Goal: Check status: Check status

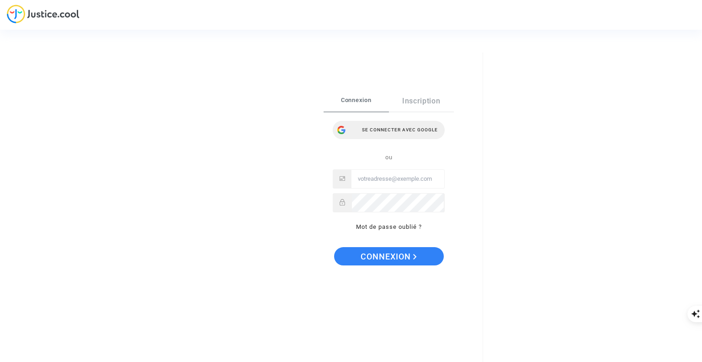
click at [404, 131] on div "Se connecter avec Google" at bounding box center [389, 130] width 112 height 18
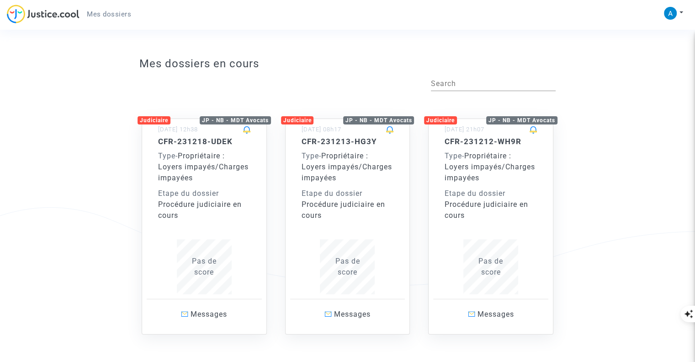
click at [345, 197] on div "Etape du dossier" at bounding box center [348, 193] width 92 height 11
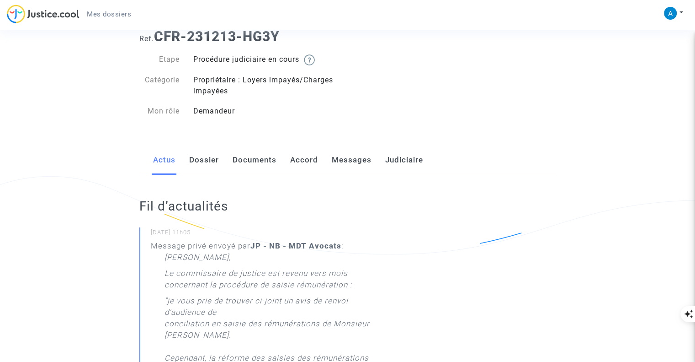
scroll to position [46, 0]
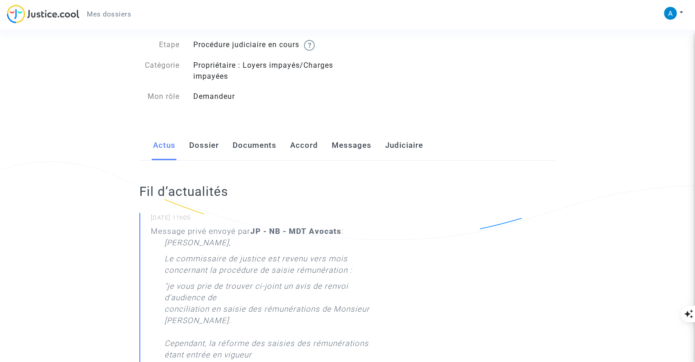
click at [344, 148] on link "Messages" at bounding box center [352, 145] width 40 height 30
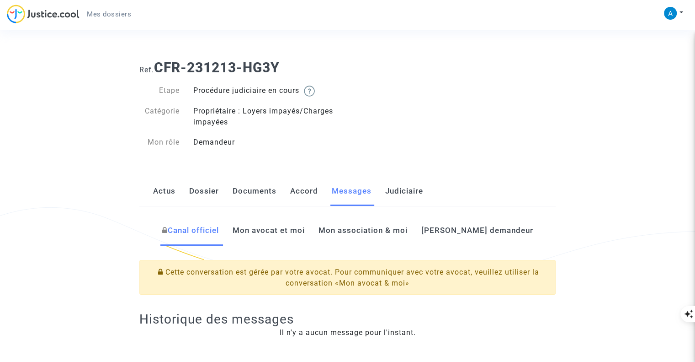
click at [304, 233] on link "Mon avocat et moi" at bounding box center [268, 230] width 72 height 30
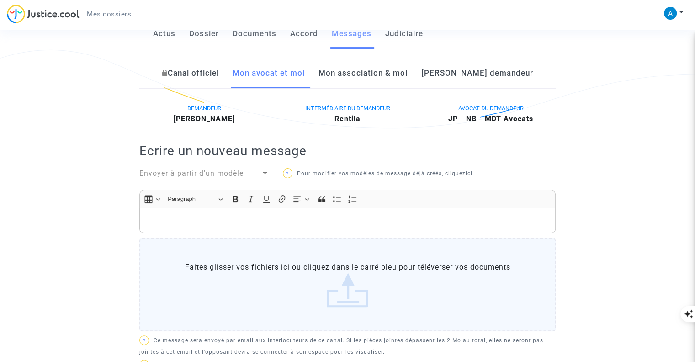
scroll to position [91, 0]
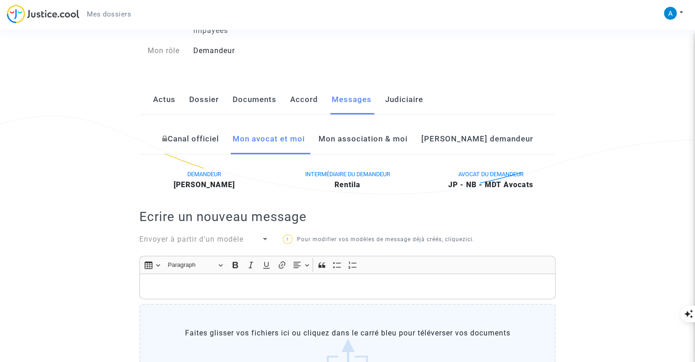
click at [260, 102] on link "Documents" at bounding box center [255, 100] width 44 height 30
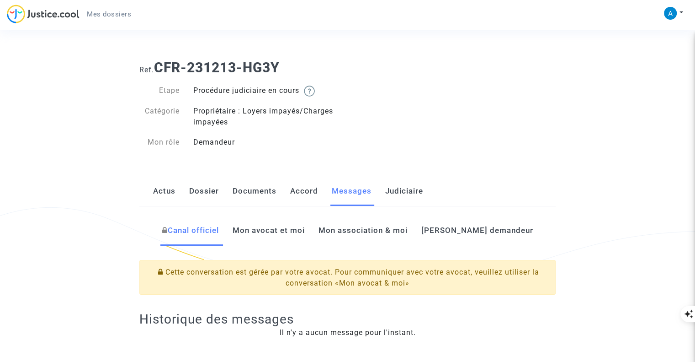
click at [281, 231] on link "Mon avocat et moi" at bounding box center [268, 230] width 72 height 30
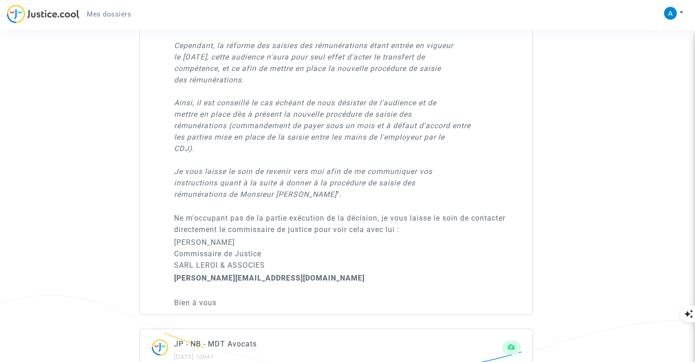
scroll to position [640, 0]
